Goal: Navigation & Orientation: Find specific page/section

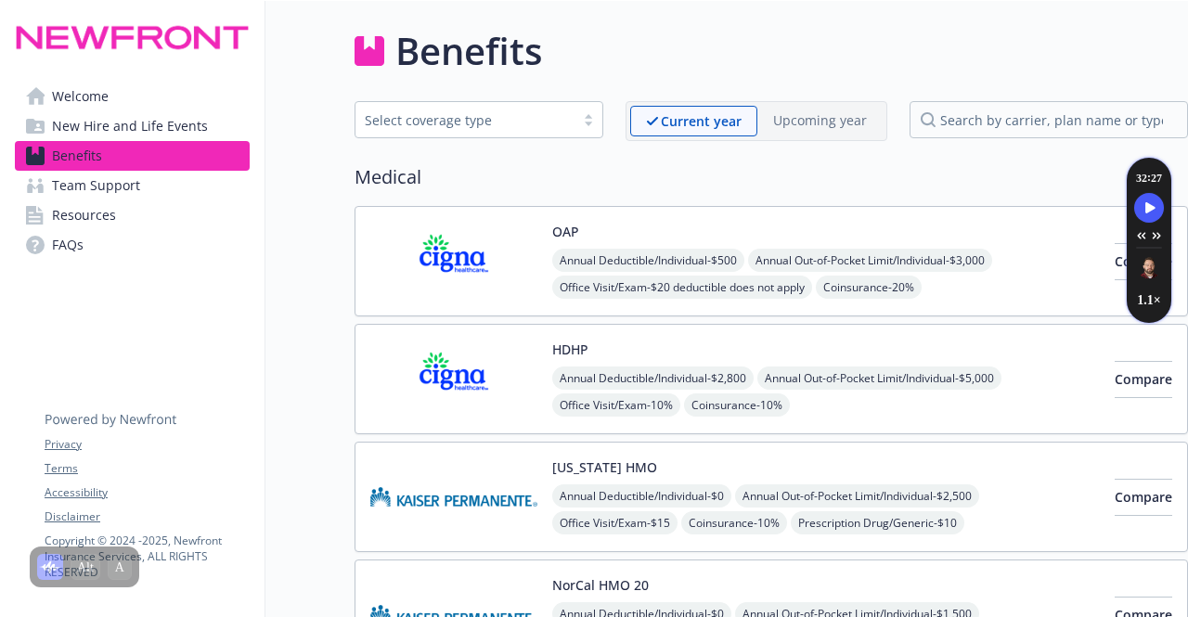
scroll to position [4112, 0]
